Goal: Contribute content: Add original content to the website for others to see

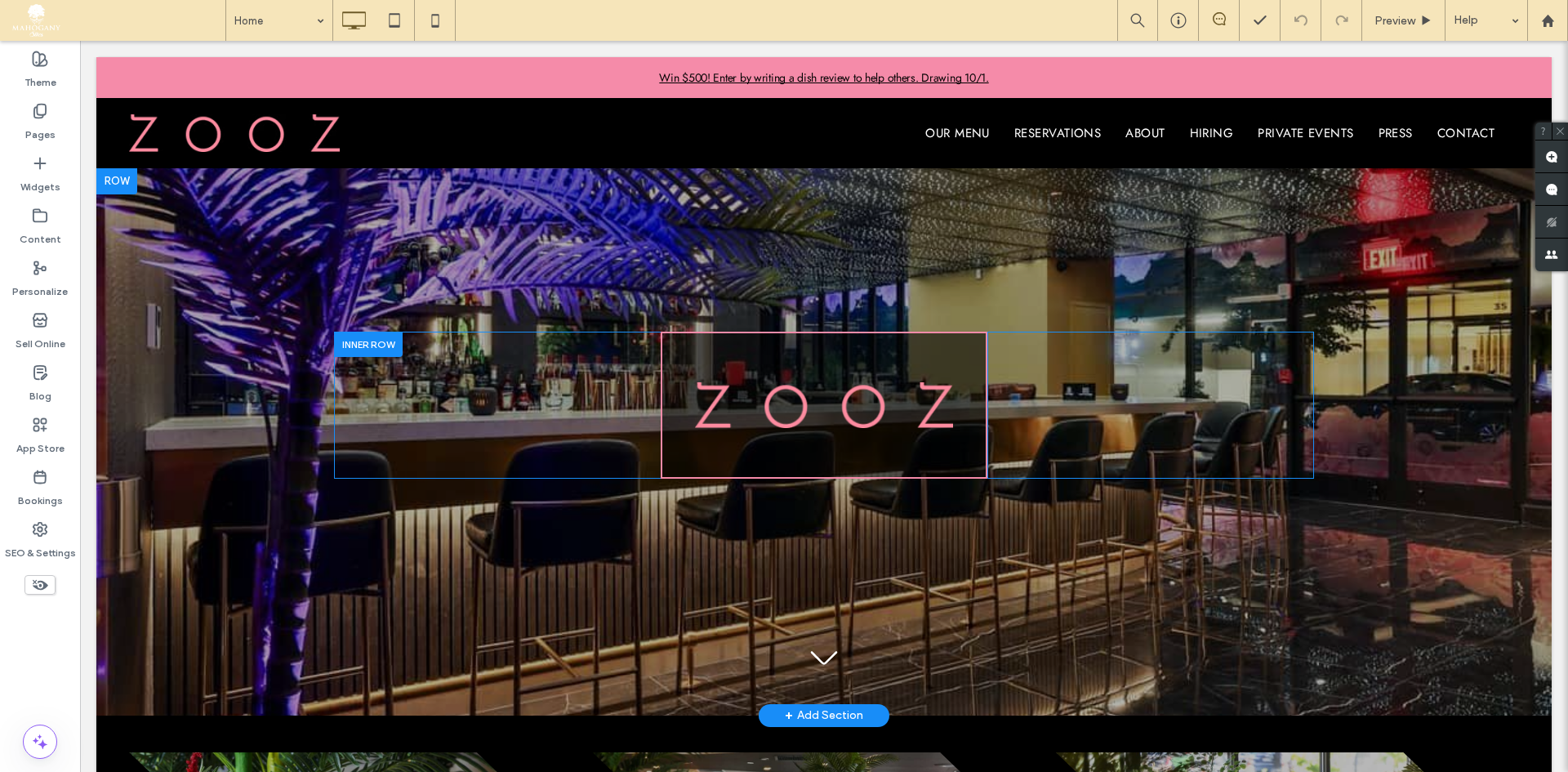
scroll to position [1, 0]
click at [786, 383] on img at bounding box center [825, 405] width 258 height 46
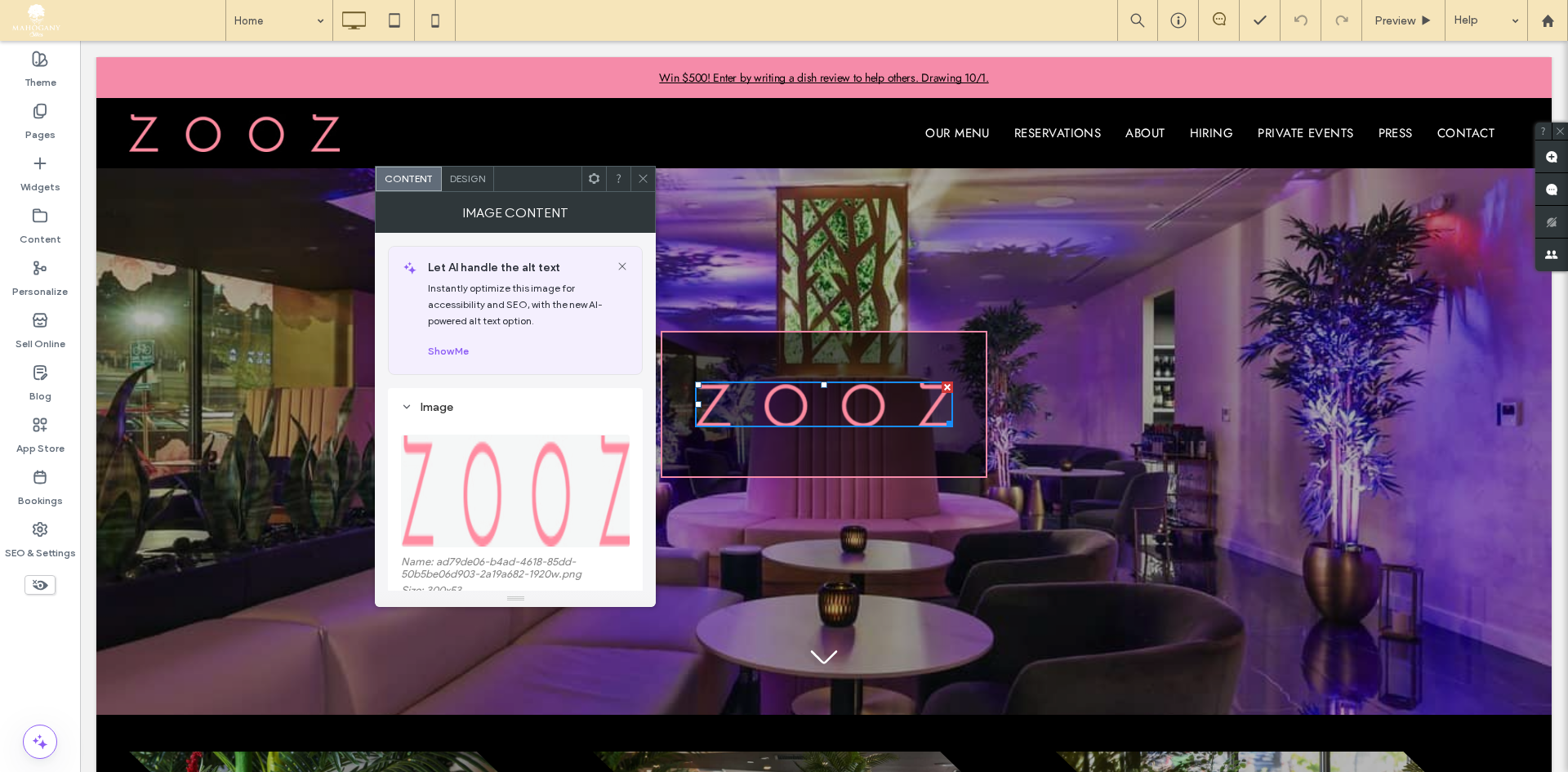
click at [459, 473] on img at bounding box center [516, 490] width 230 height 112
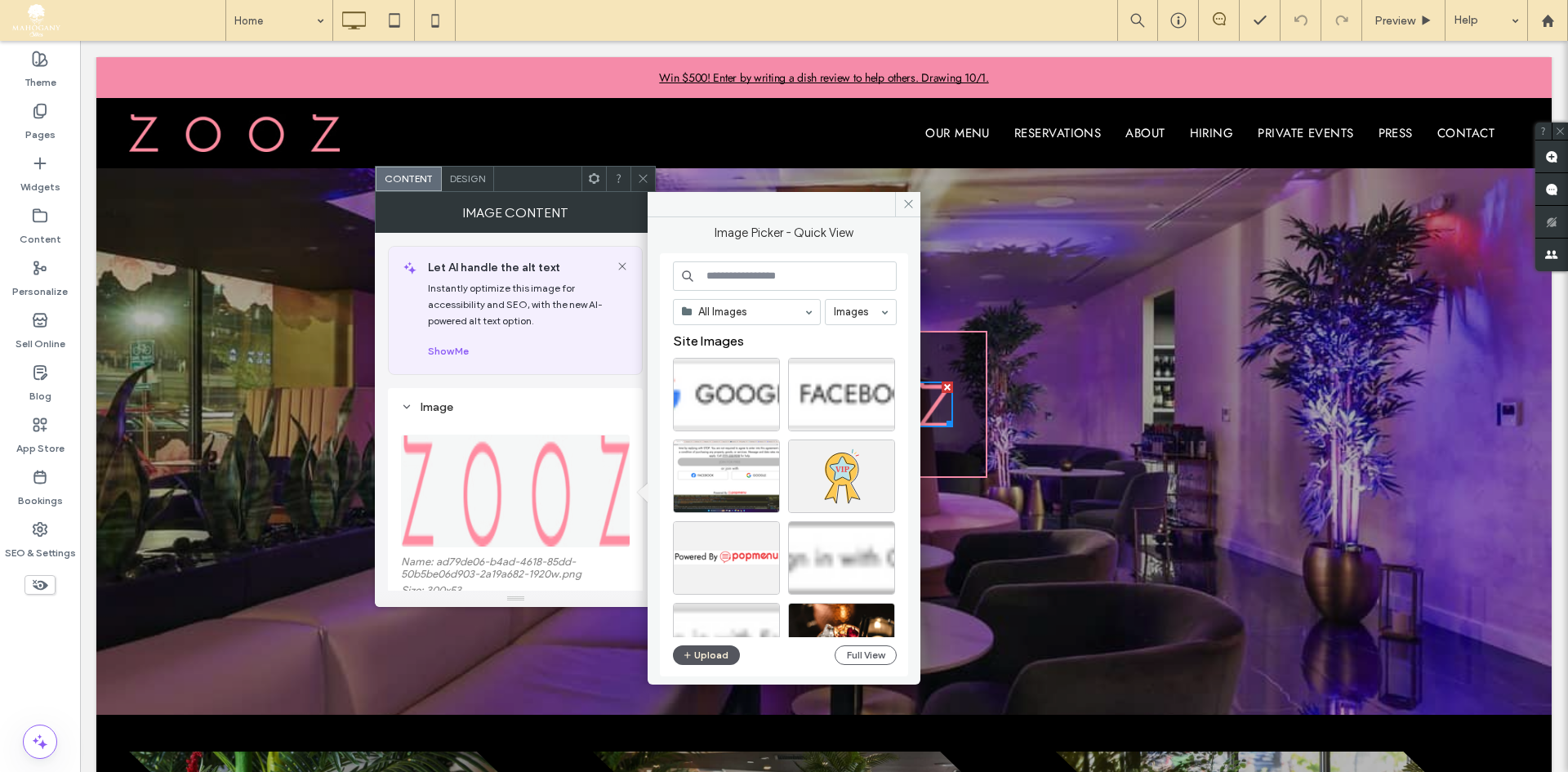
click at [703, 653] on button "Upload" at bounding box center [707, 655] width 67 height 19
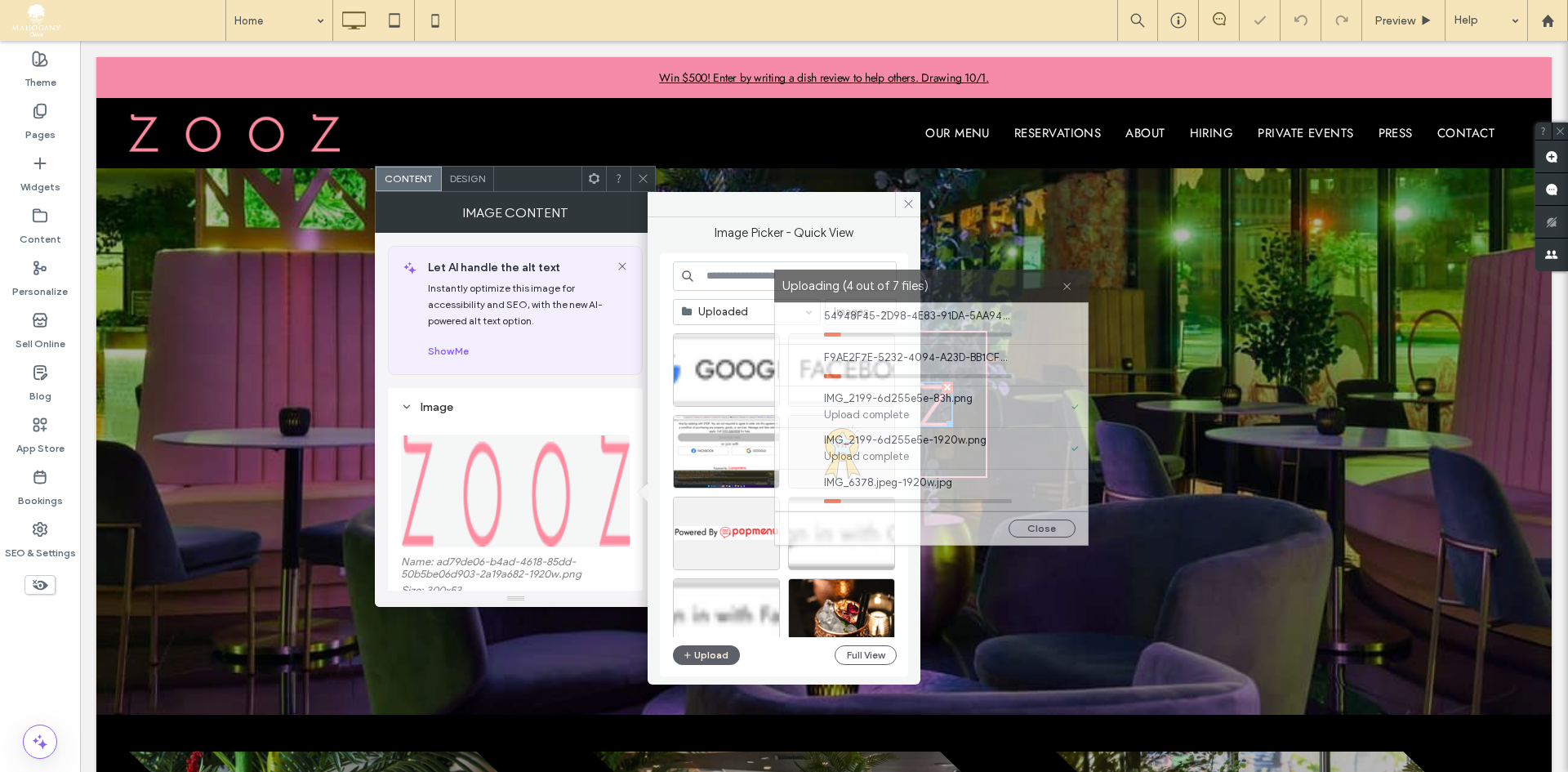
drag, startPoint x: 747, startPoint y: 260, endPoint x: 1078, endPoint y: 283, distance: 331.8
click at [1062, 283] on label "Uploading (4 out of 7 files)" at bounding box center [922, 286] width 280 height 22
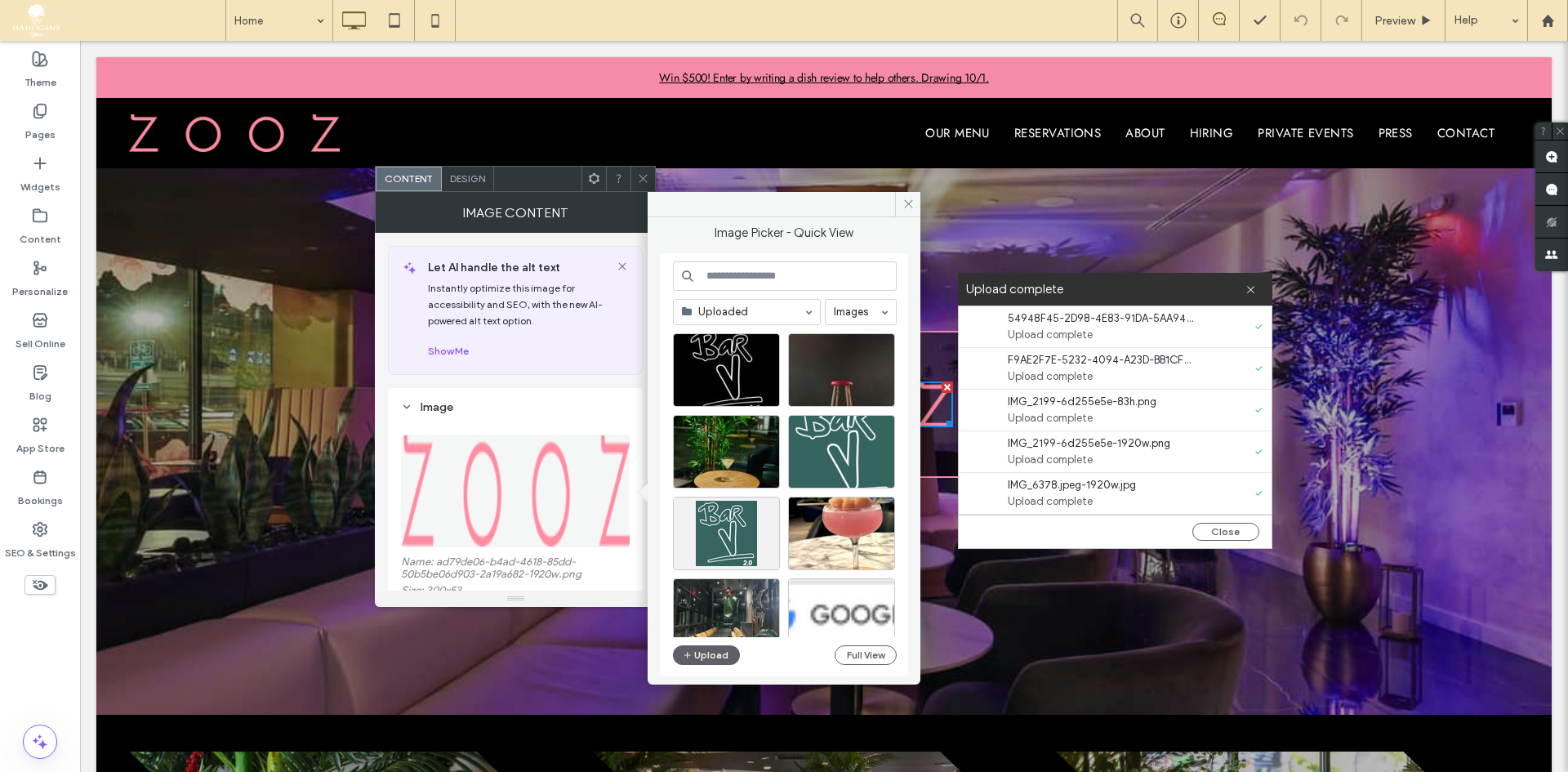
click at [642, 176] on use at bounding box center [643, 179] width 8 height 8
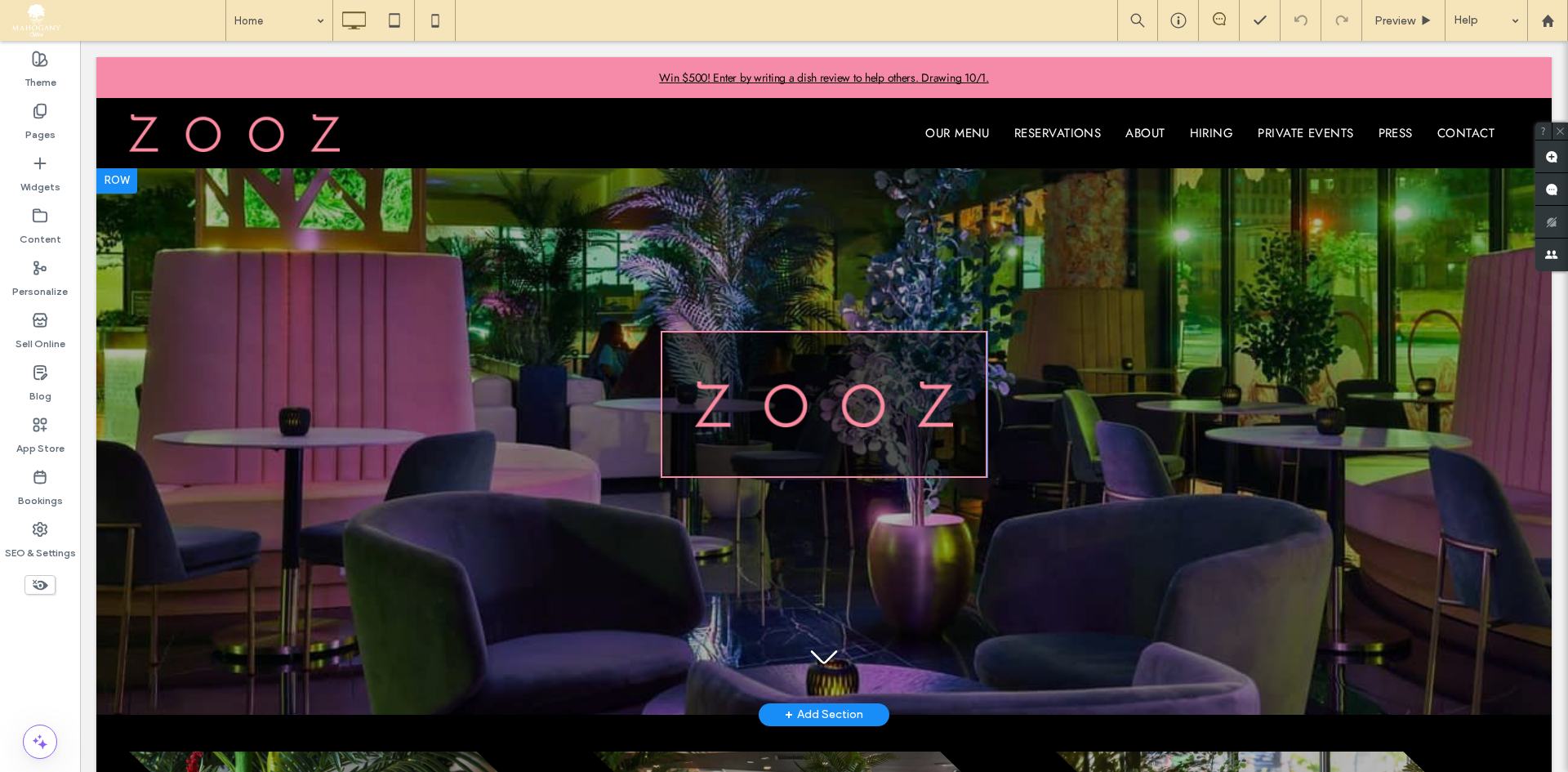
click at [580, 235] on div at bounding box center [824, 441] width 1456 height 547
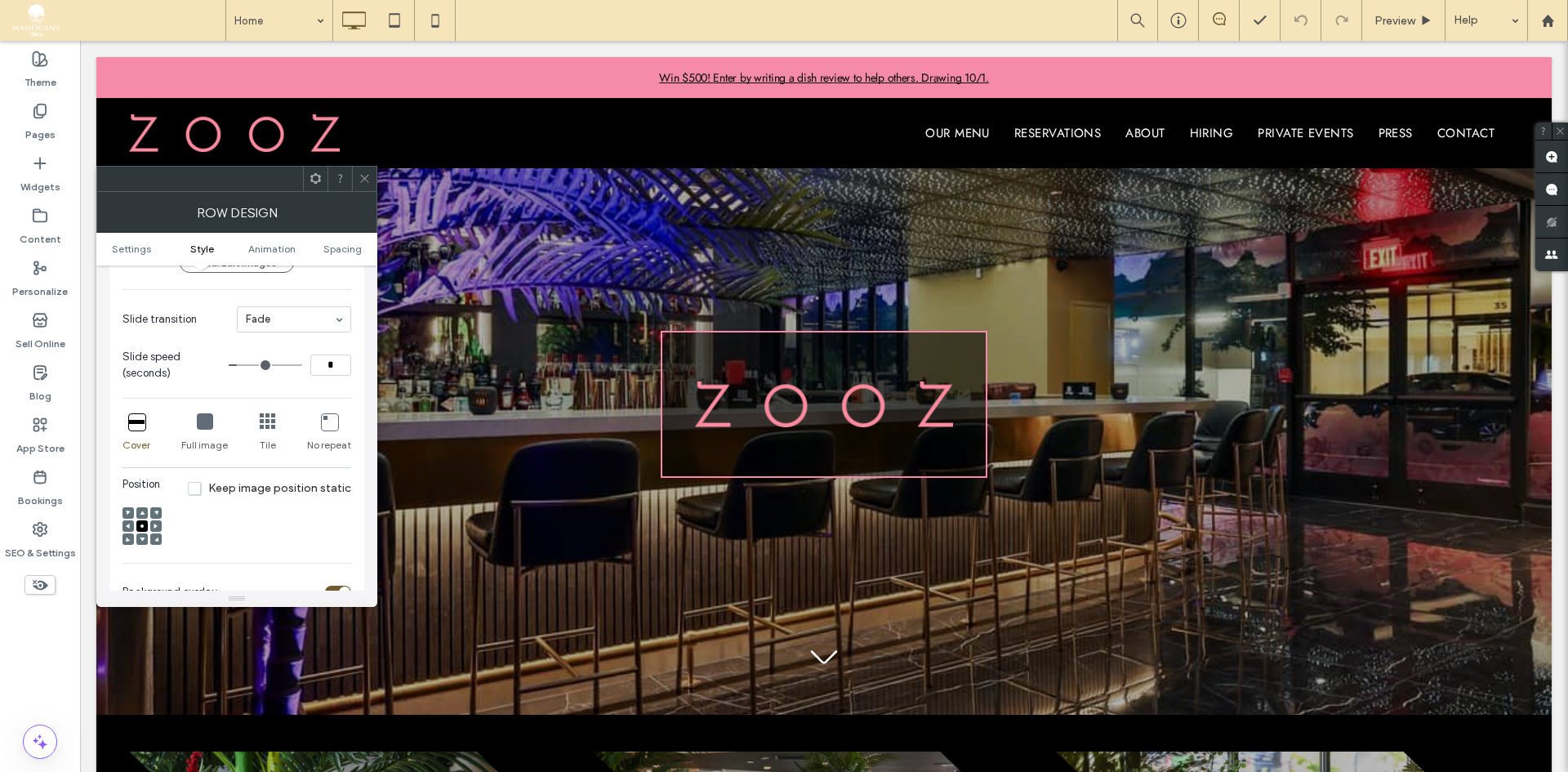
scroll to position [120, 0]
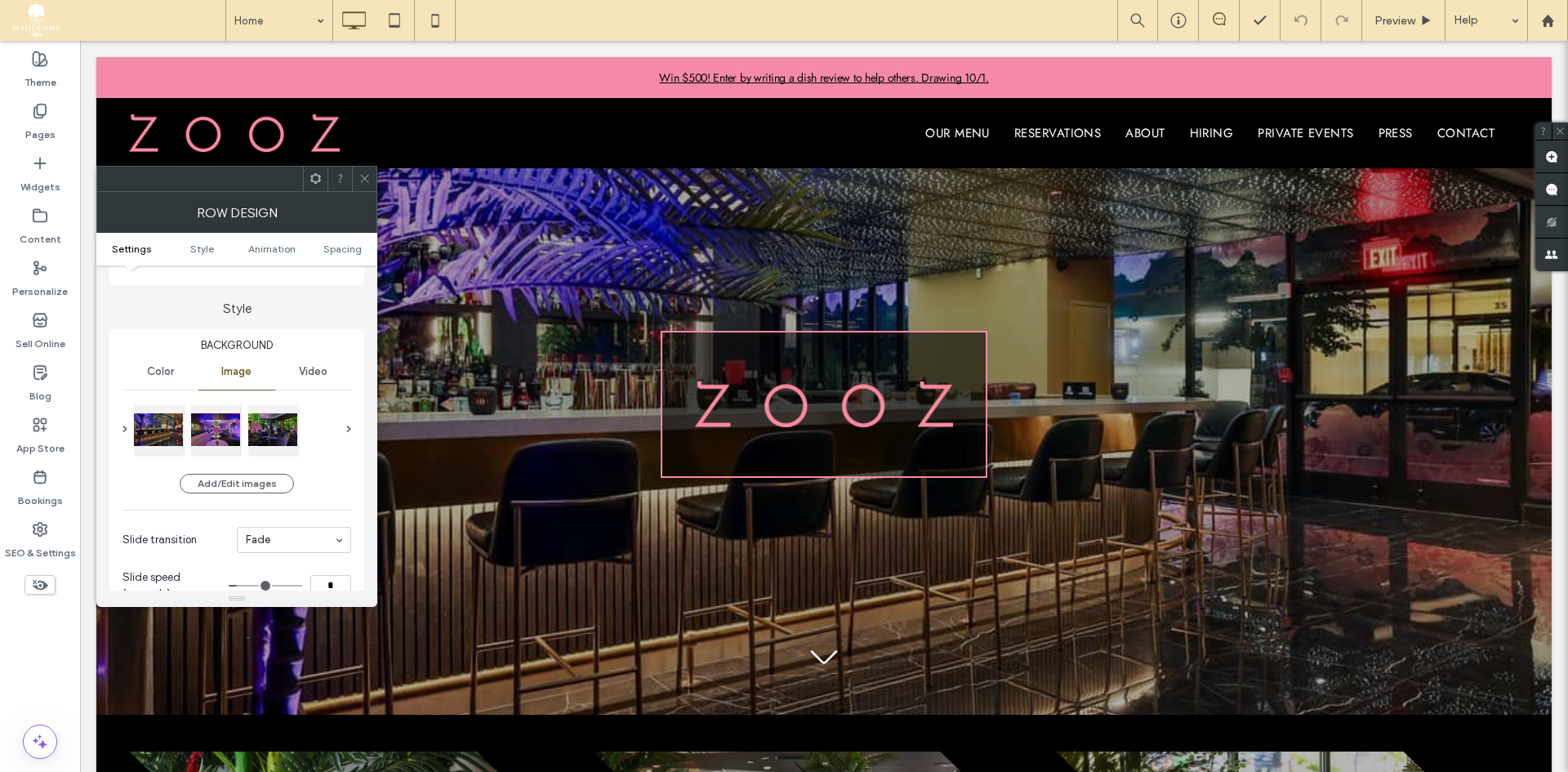
click at [331, 433] on div at bounding box center [237, 429] width 210 height 56
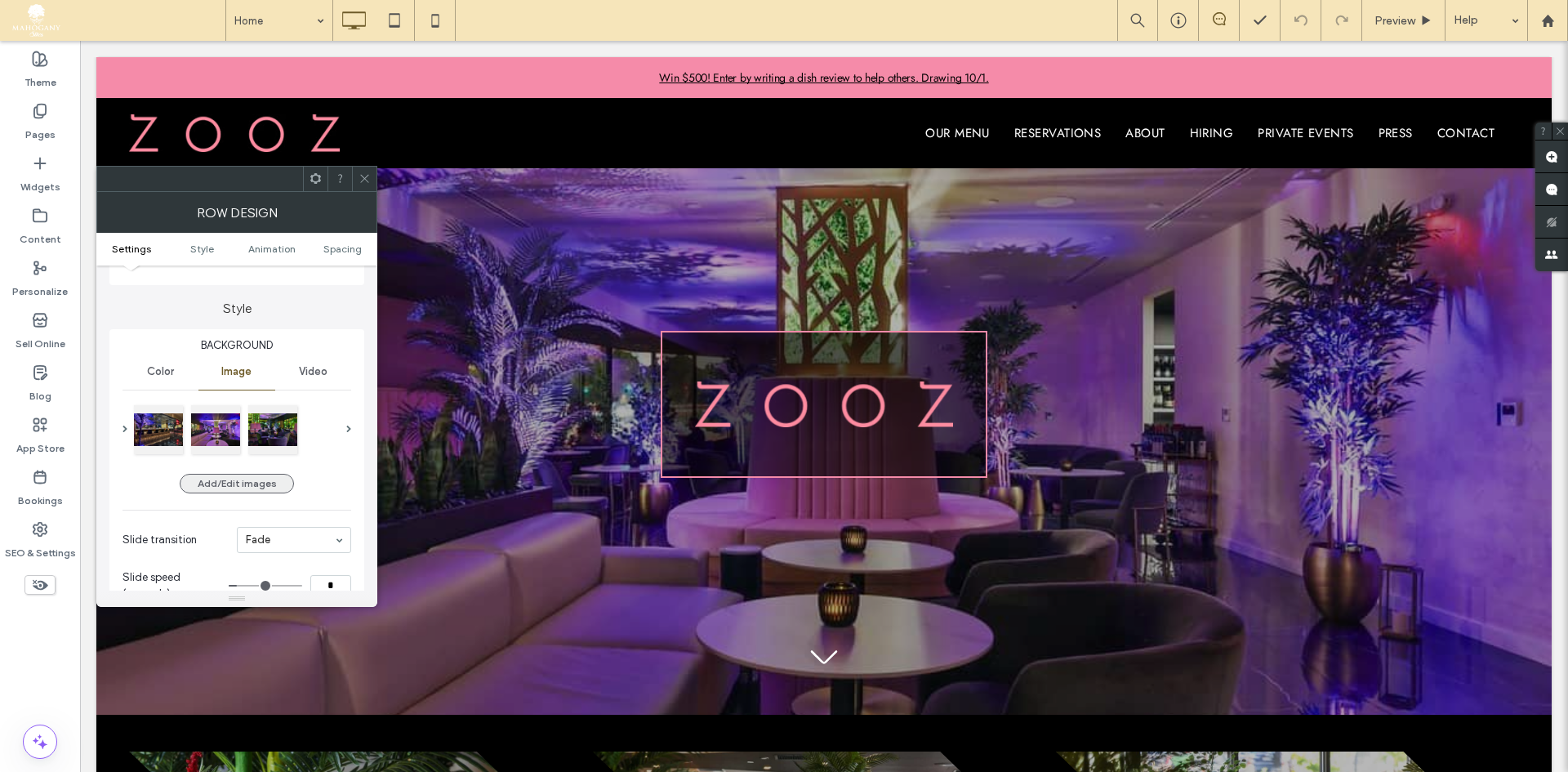
click at [270, 485] on button "Add/Edit images" at bounding box center [236, 483] width 114 height 19
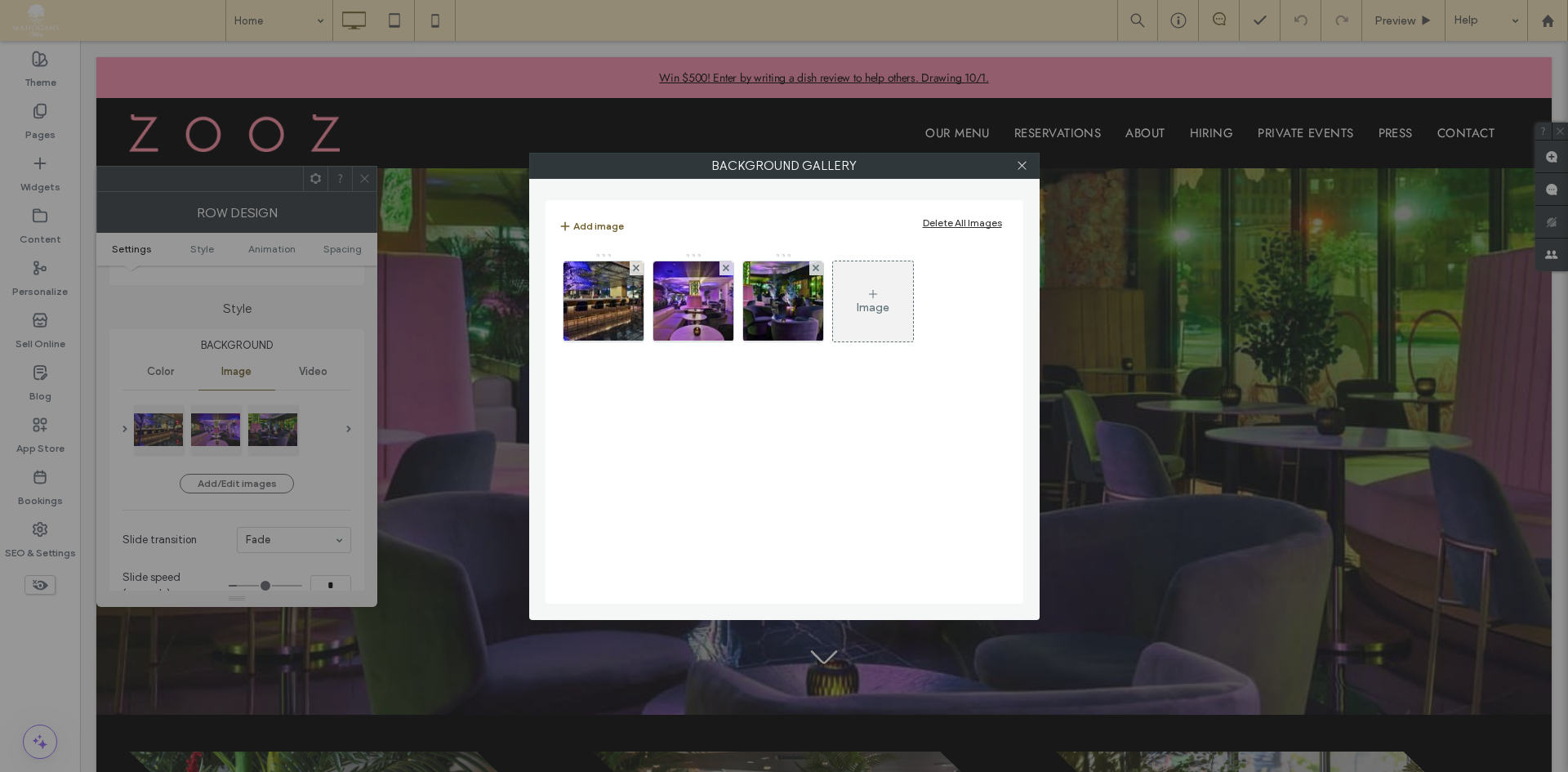
click at [959, 223] on div "Delete All Images" at bounding box center [963, 223] width 80 height 12
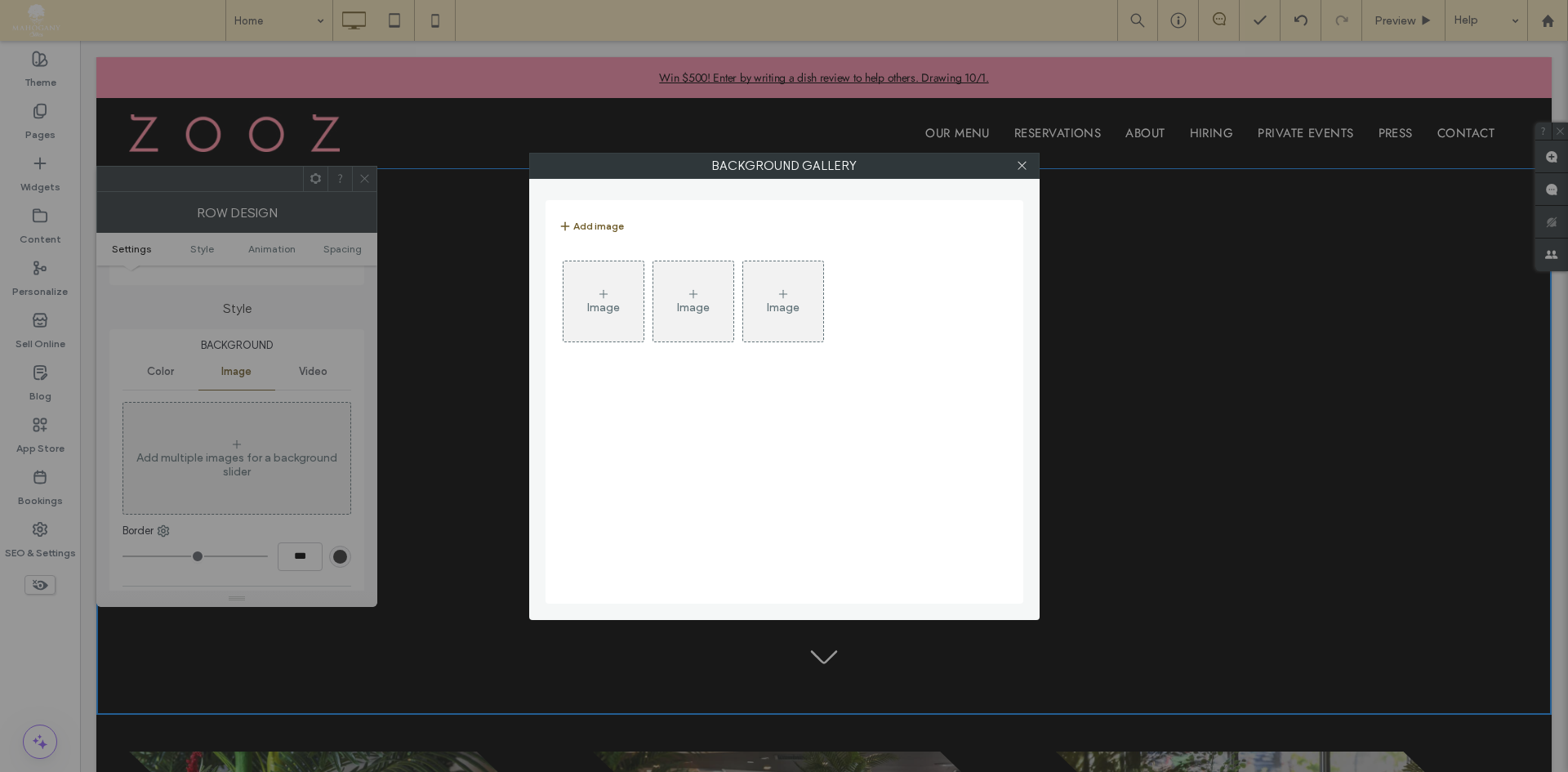
click at [623, 304] on div "Image" at bounding box center [603, 301] width 80 height 77
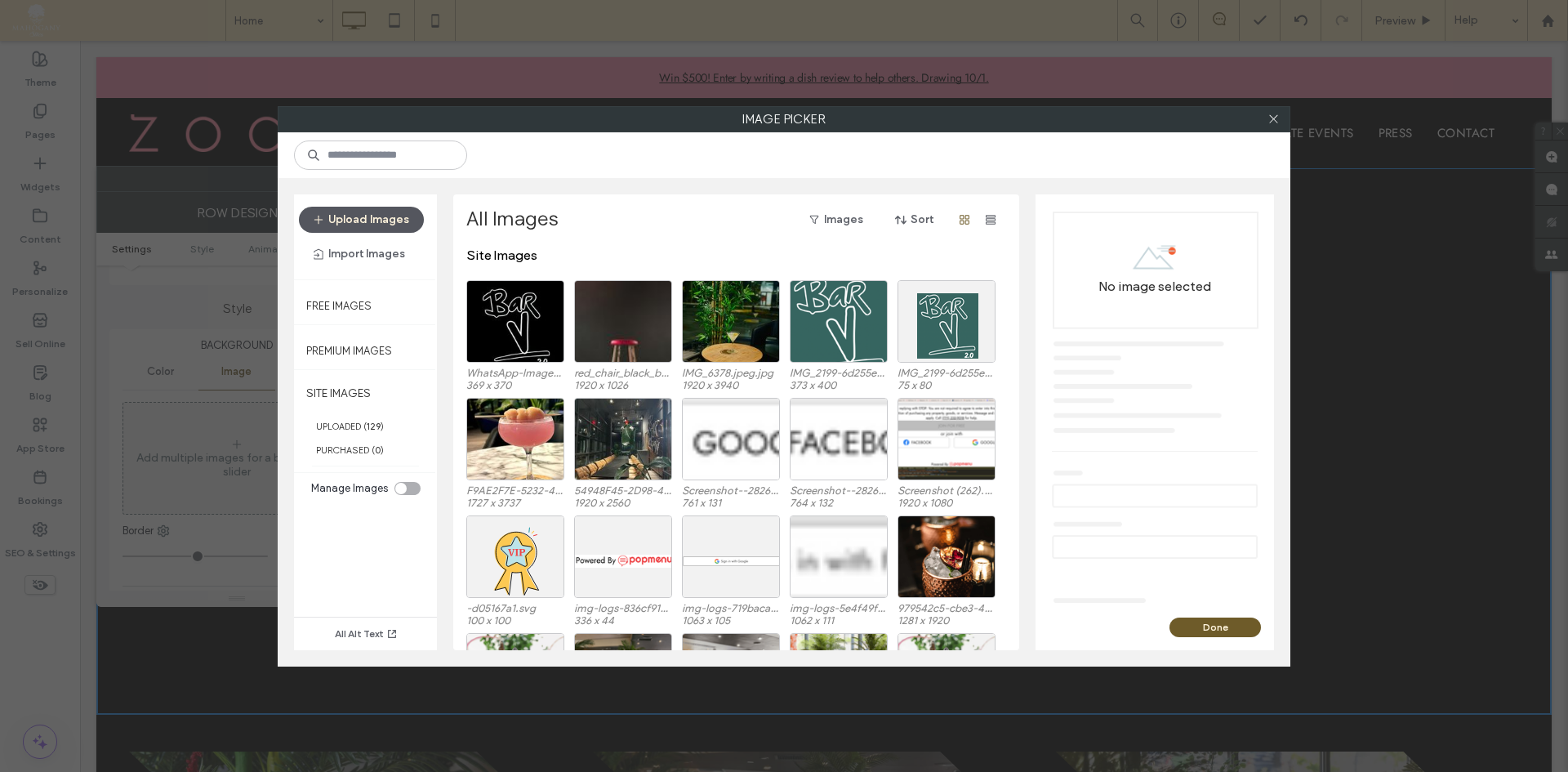
click at [357, 218] on button "Upload Images" at bounding box center [361, 220] width 125 height 27
